Goal: Find specific page/section: Find specific page/section

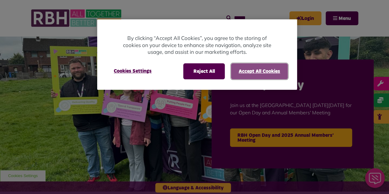
click at [235, 74] on button "Accept All Cookies" at bounding box center [259, 71] width 57 height 16
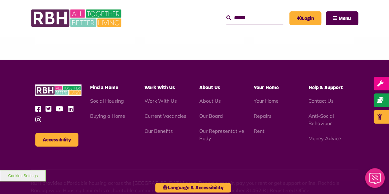
scroll to position [601, 0]
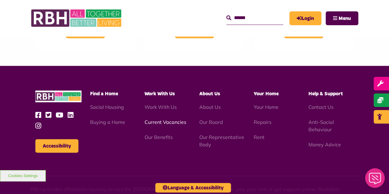
click at [163, 119] on link "Current Vacancies" at bounding box center [166, 122] width 42 height 6
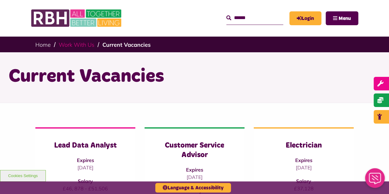
click at [79, 42] on link "Work With Us" at bounding box center [77, 44] width 36 height 7
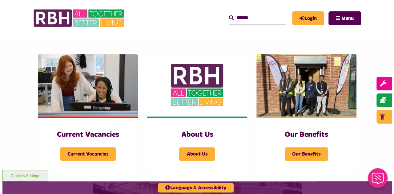
scroll to position [92, 0]
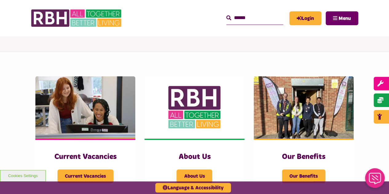
click at [350, 18] on span "Menu" at bounding box center [345, 18] width 12 height 5
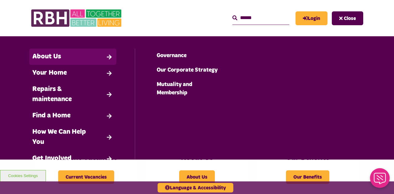
click at [60, 62] on link "About Us" at bounding box center [72, 57] width 87 height 16
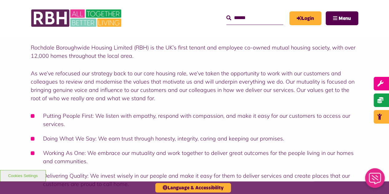
scroll to position [84, 0]
